Goal: Task Accomplishment & Management: Complete application form

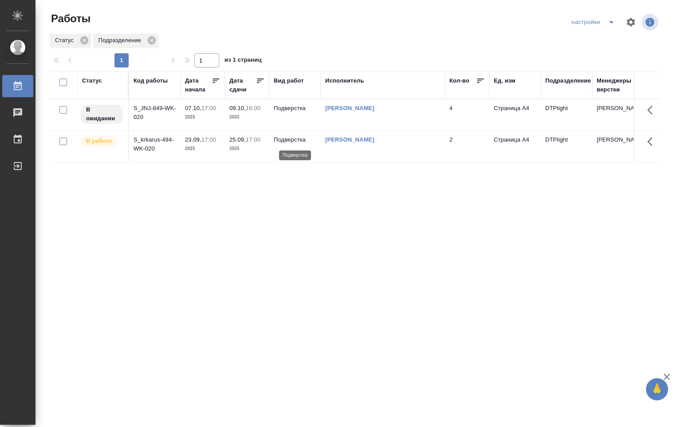
click at [297, 142] on p "Подверстка" at bounding box center [295, 139] width 43 height 9
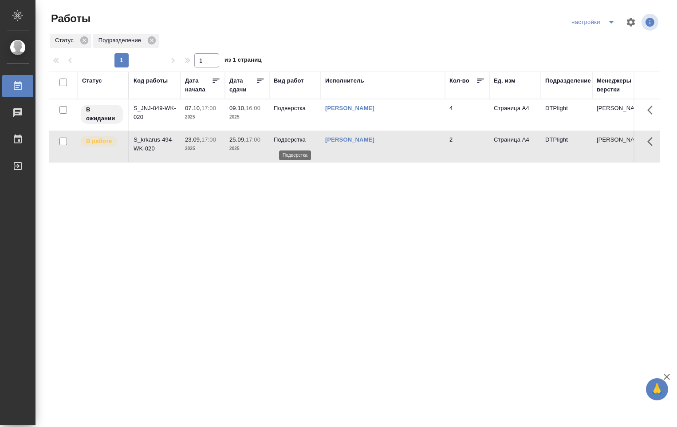
click at [297, 142] on p "Подверстка" at bounding box center [295, 139] width 43 height 9
click at [297, 141] on p "Подверстка" at bounding box center [295, 139] width 43 height 9
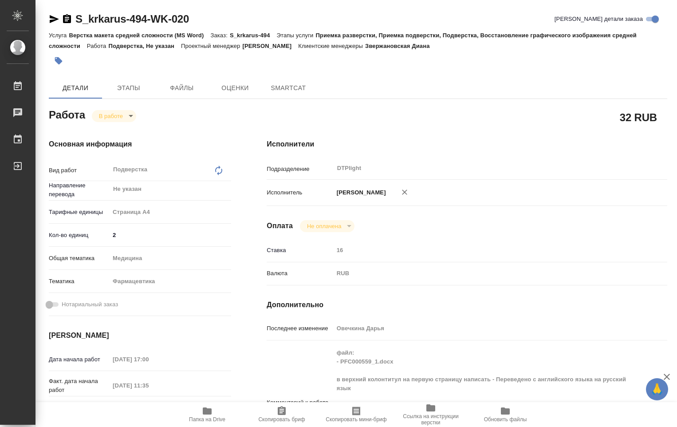
type textarea "x"
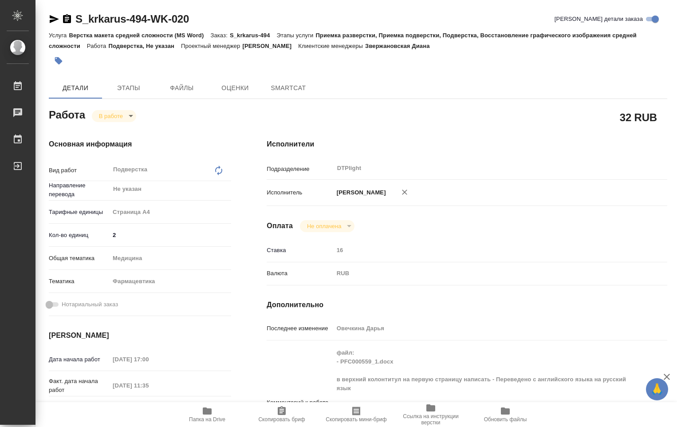
type textarea "x"
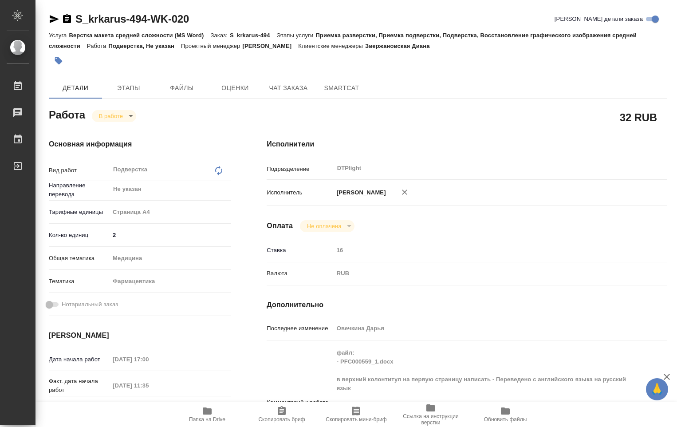
type textarea "x"
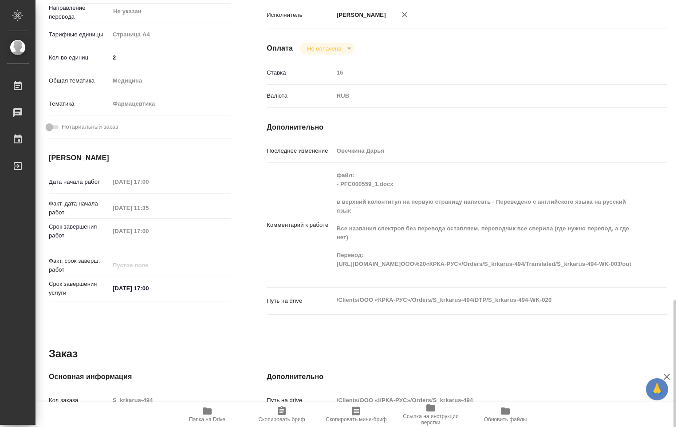
scroll to position [355, 0]
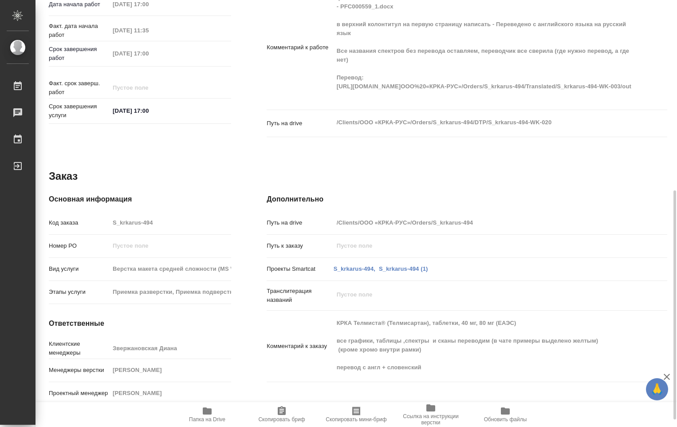
type textarea "x"
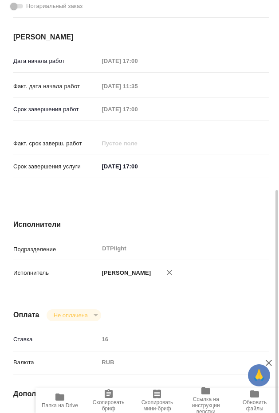
type textarea "x"
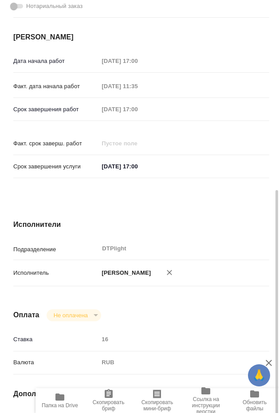
click at [66, 402] on span "Папка на Drive" at bounding box center [60, 400] width 38 height 17
type textarea "x"
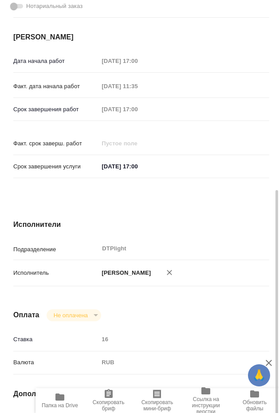
type textarea "x"
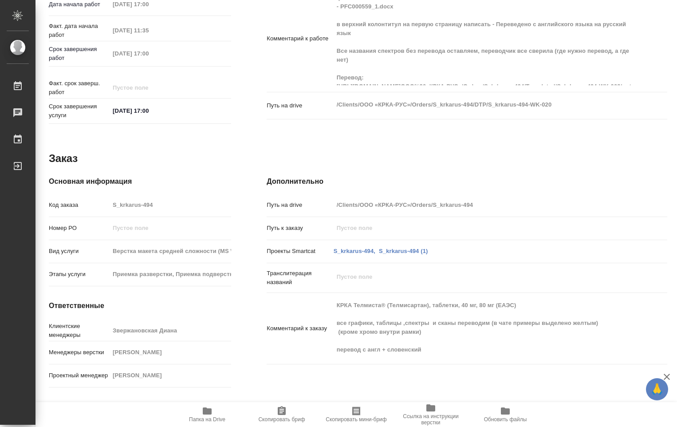
type textarea "x"
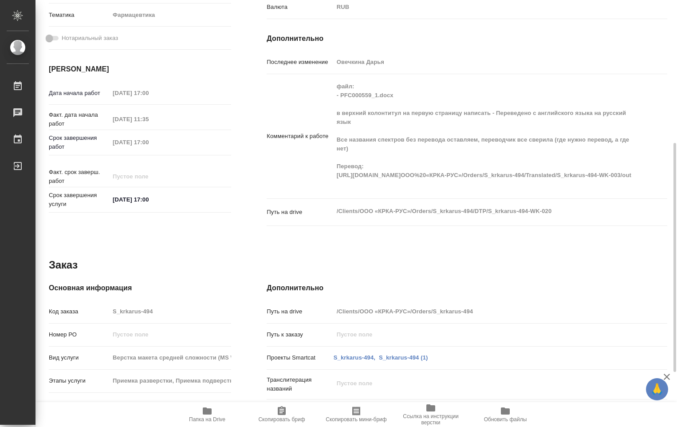
scroll to position [177, 0]
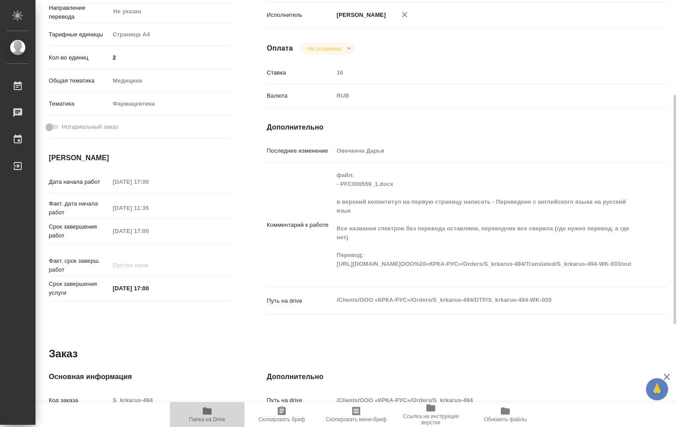
click at [214, 412] on span "Папка на Drive" at bounding box center [207, 413] width 64 height 17
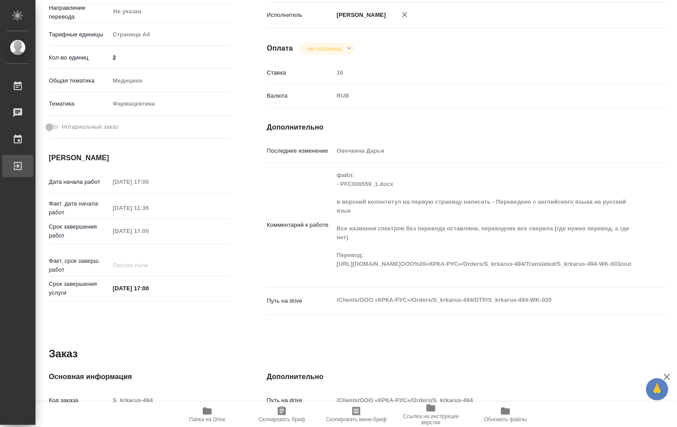
type textarea "x"
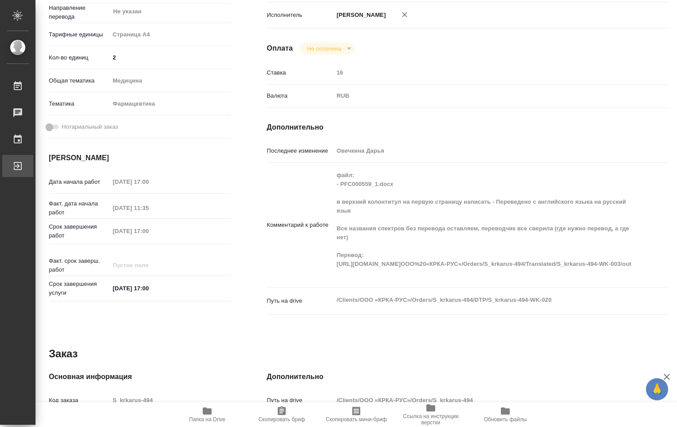
type textarea "x"
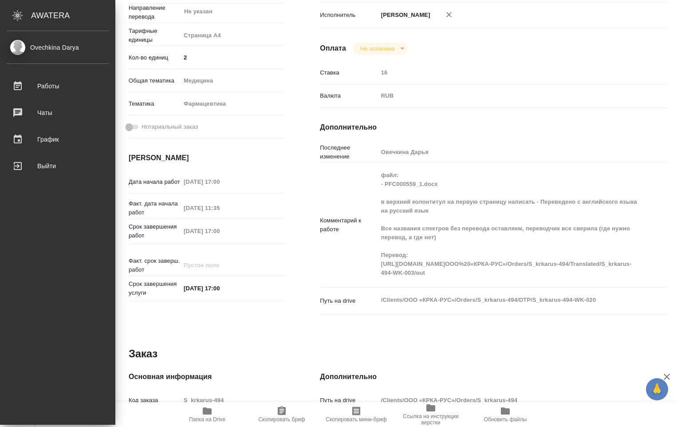
type textarea "x"
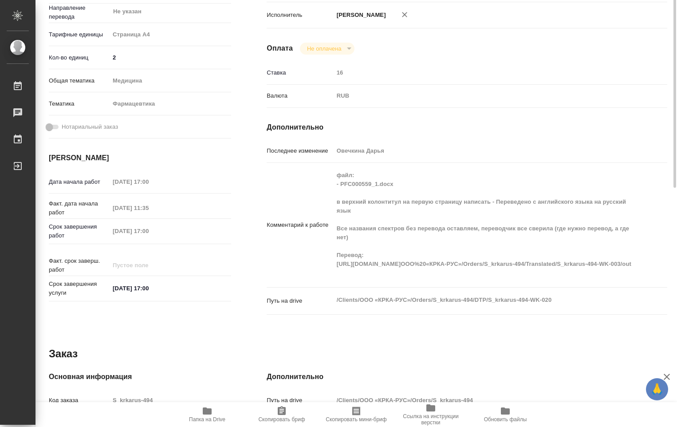
scroll to position [0, 0]
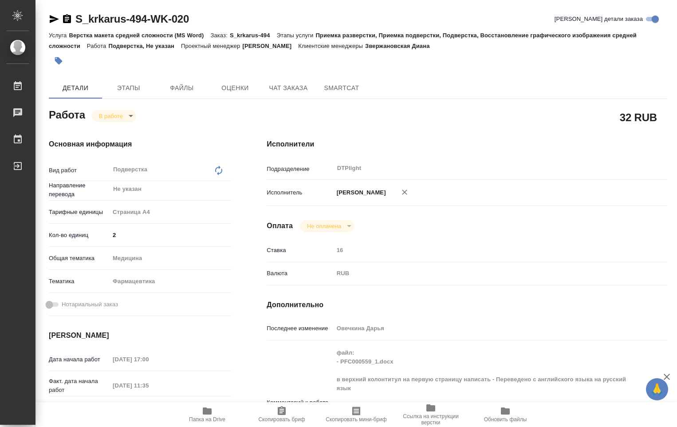
click at [130, 115] on body "🙏 .cls-1 fill:#fff; AWATERA [PERSON_NAME] Работы 0 Чаты График Выйти S_krkarus-…" at bounding box center [338, 213] width 677 height 427
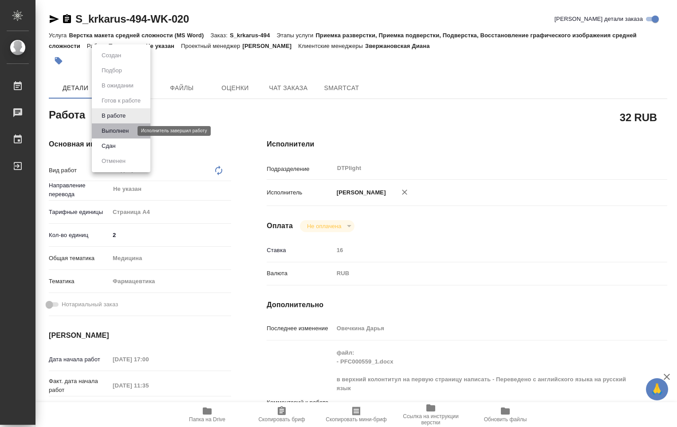
click at [118, 131] on button "Выполнен" at bounding box center [115, 131] width 32 height 10
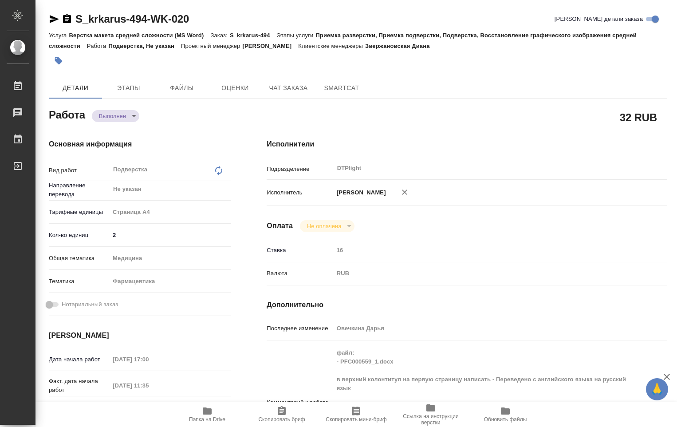
type textarea "x"
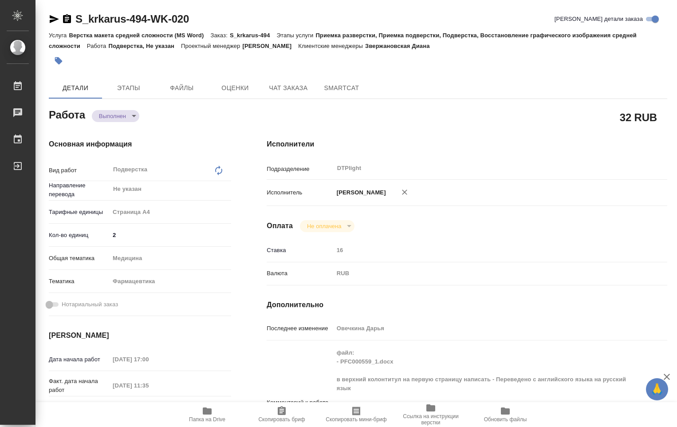
type textarea "x"
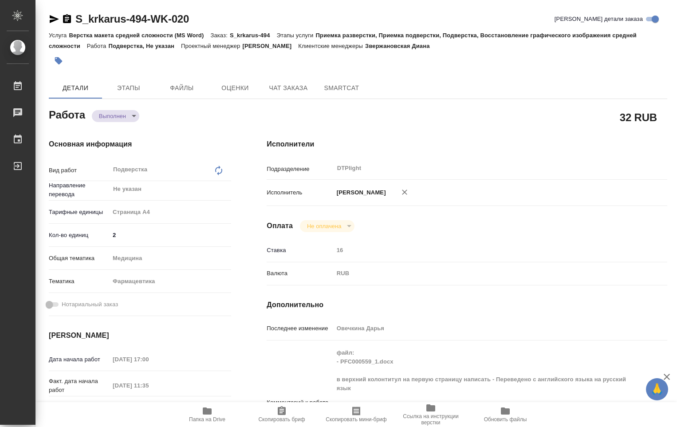
type textarea "x"
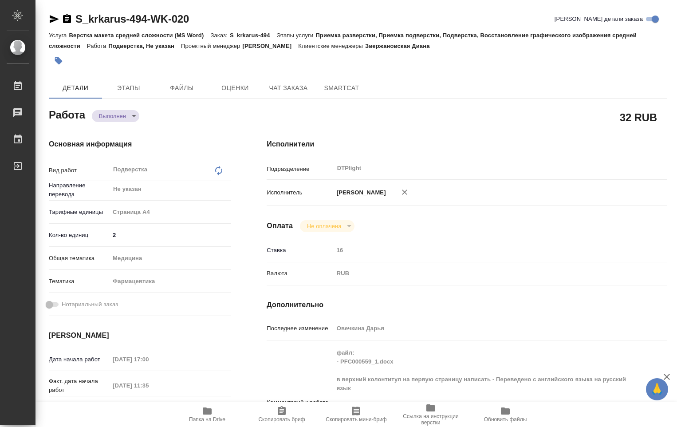
type textarea "x"
